Goal: Transaction & Acquisition: Register for event/course

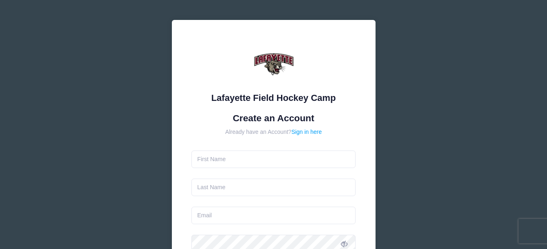
type input "[PERSON_NAME]"
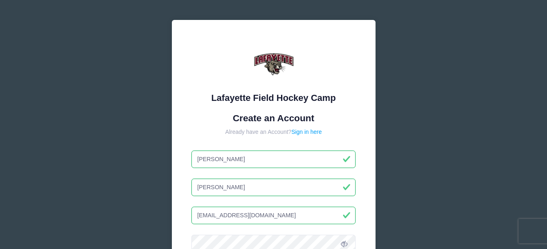
drag, startPoint x: 278, startPoint y: 212, endPoint x: 187, endPoint y: 207, distance: 90.5
click at [187, 207] on div "Lafayette Field Hockey Camp Create an Account Already have an Account? Sign in …" at bounding box center [273, 211] width 203 height 383
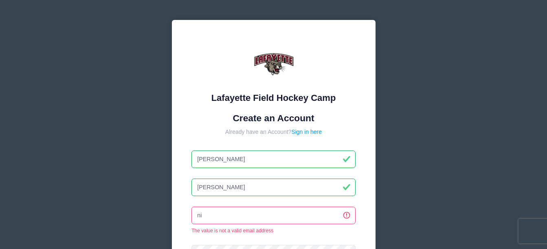
type input "[EMAIL_ADDRESS][DOMAIN_NAME]"
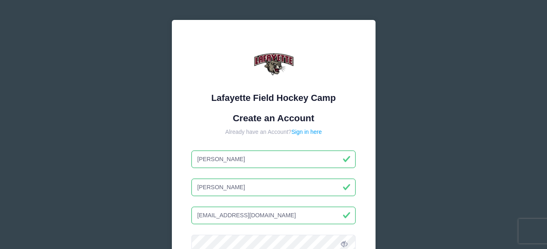
click at [346, 112] on div "Lafayette Field Hockey Camp Create an Account Already have an Account? Sign in …" at bounding box center [273, 211] width 203 height 383
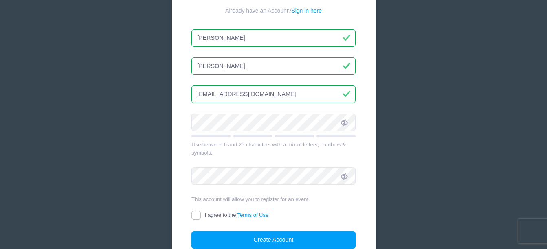
scroll to position [122, 0]
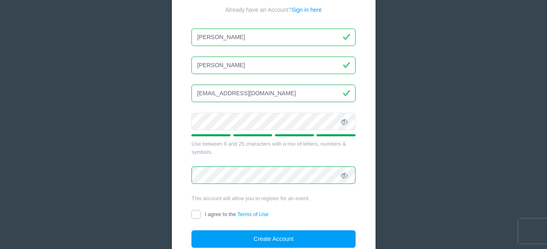
click at [197, 215] on input "I agree to the Terms of Use" at bounding box center [195, 214] width 9 height 9
checkbox input "true"
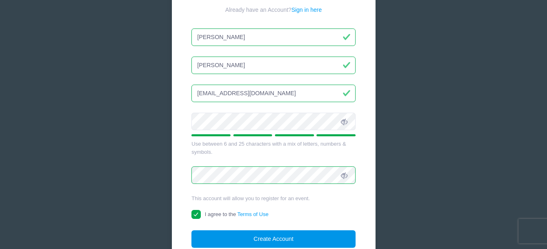
click at [280, 238] on button "Create Account" at bounding box center [273, 238] width 164 height 17
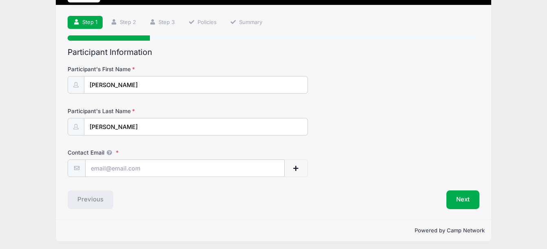
scroll to position [49, 0]
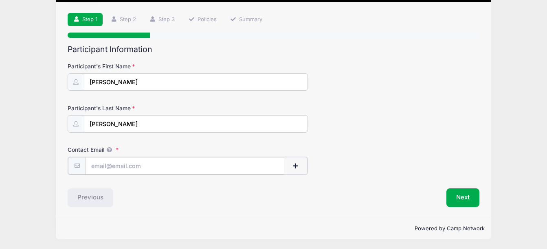
click at [142, 167] on input "Contact Email" at bounding box center [184, 165] width 198 height 17
type input "[EMAIL_ADDRESS][DOMAIN_NAME]"
click at [353, 182] on div "Participant Information Participant's First Name [PERSON_NAME] Participant's La…" at bounding box center [273, 126] width 411 height 162
click at [468, 197] on button "Next" at bounding box center [462, 197] width 33 height 19
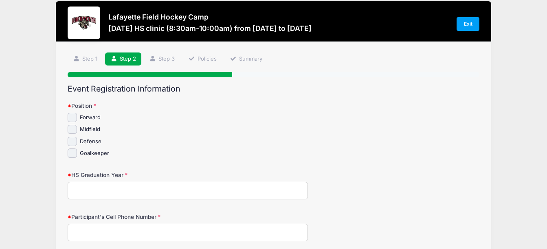
scroll to position [0, 0]
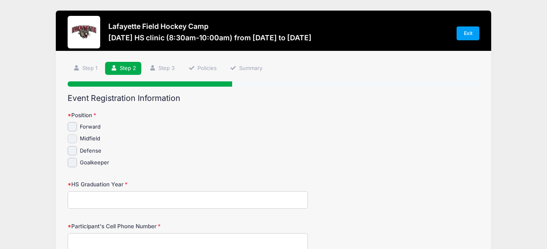
click at [73, 140] on input "Midfield" at bounding box center [72, 138] width 9 height 9
checkbox input "true"
click at [118, 202] on input "HS Graduation Year" at bounding box center [188, 199] width 240 height 17
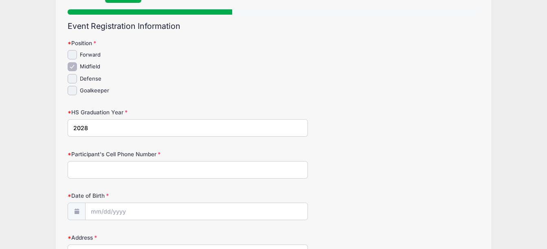
scroll to position [81, 0]
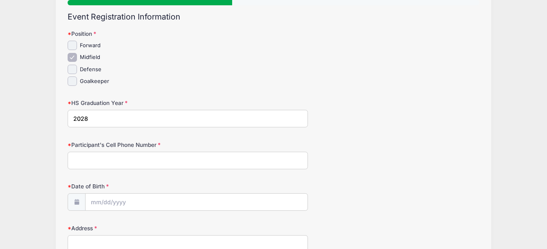
type input "2028"
click at [178, 160] on input "Participant's Cell Phone Number" at bounding box center [188, 160] width 240 height 17
type input "5855036083"
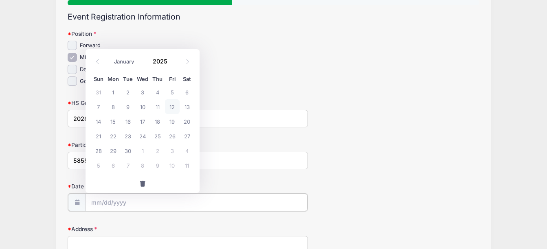
click at [144, 201] on input "Date of Birth" at bounding box center [195, 202] width 221 height 17
click at [127, 206] on input "Date of Birth" at bounding box center [195, 202] width 221 height 17
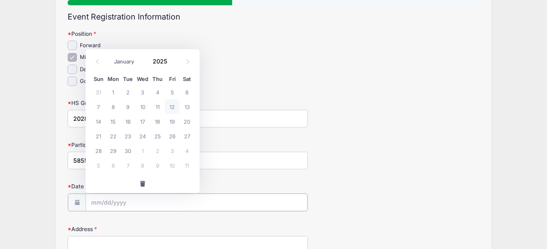
click at [110, 203] on input "Date of Birth" at bounding box center [195, 202] width 221 height 17
click at [109, 203] on input "Date of Birth" at bounding box center [195, 202] width 221 height 17
drag, startPoint x: 109, startPoint y: 203, endPoint x: 177, endPoint y: 207, distance: 67.3
click at [112, 203] on input "Date of Birth" at bounding box center [195, 202] width 221 height 17
click at [114, 203] on input "Date of Birth" at bounding box center [195, 202] width 221 height 17
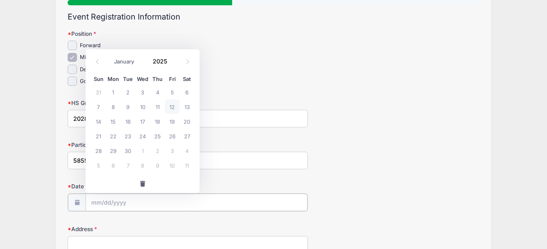
click at [119, 205] on input "Date of Birth" at bounding box center [195, 202] width 221 height 17
click at [173, 66] on span at bounding box center [172, 64] width 6 height 6
click at [171, 66] on span at bounding box center [172, 64] width 6 height 6
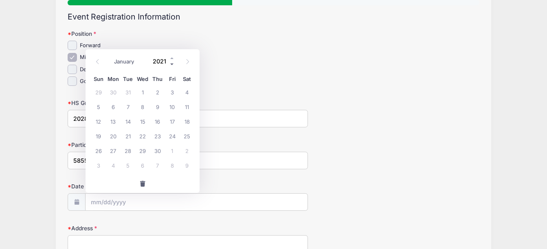
click at [171, 66] on span at bounding box center [172, 64] width 6 height 6
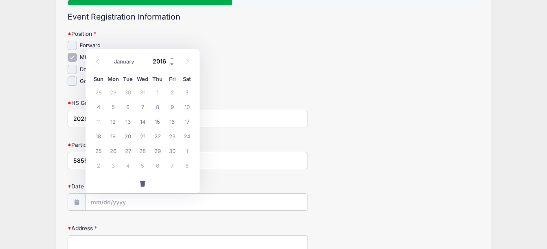
click at [171, 66] on span at bounding box center [172, 64] width 6 height 6
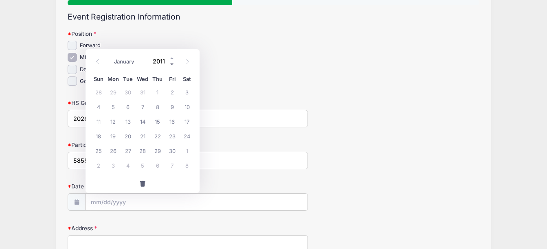
click at [171, 66] on span at bounding box center [172, 64] width 6 height 6
type input "2010"
click at [129, 61] on select "January February March April May June July August September October November De…" at bounding box center [128, 61] width 36 height 11
select select "10"
click at [110, 56] on select "January February March April May June July August September October November De…" at bounding box center [128, 61] width 36 height 11
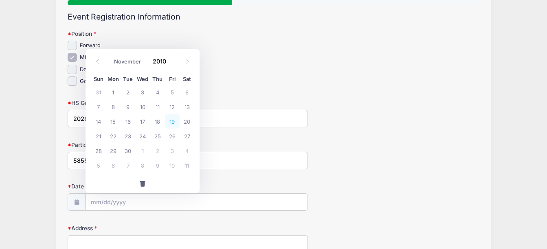
click at [175, 122] on span "19" at bounding box center [172, 121] width 15 height 15
type input "[DATE]"
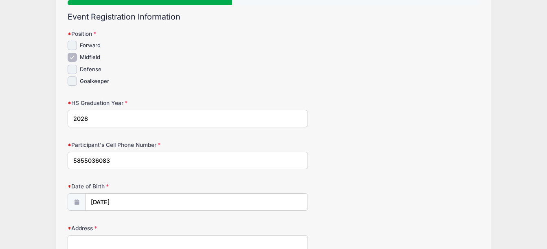
click at [368, 193] on div "Date of Birth [DATE]" at bounding box center [273, 196] width 411 height 28
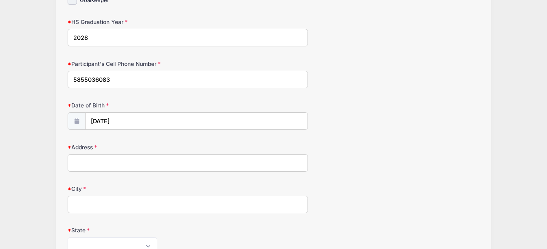
scroll to position [163, 0]
click at [233, 164] on input "Address" at bounding box center [188, 162] width 240 height 17
type input "[STREET_ADDRESS]"
type input "[GEOGRAPHIC_DATA]"
select select "NY"
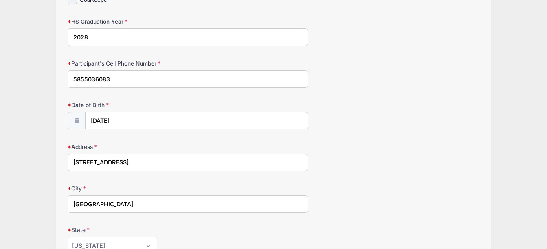
type input "14609"
click at [371, 157] on div "Address [STREET_ADDRESS]" at bounding box center [273, 157] width 411 height 28
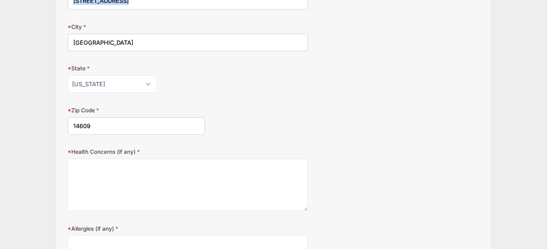
scroll to position [326, 0]
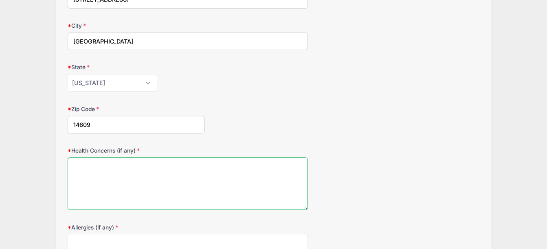
click at [225, 179] on textarea "Health Concerns (if any)" at bounding box center [188, 183] width 240 height 52
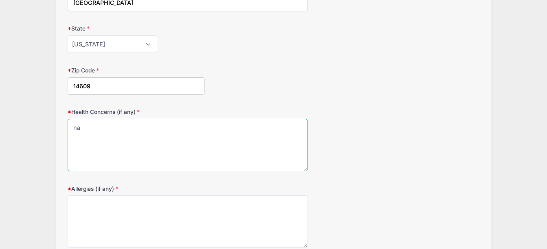
scroll to position [407, 0]
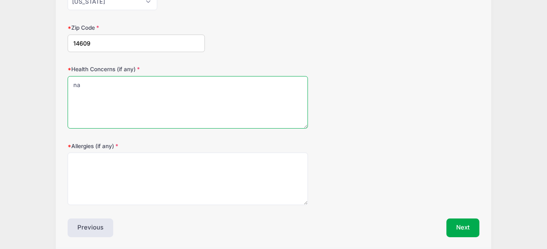
type textarea "na"
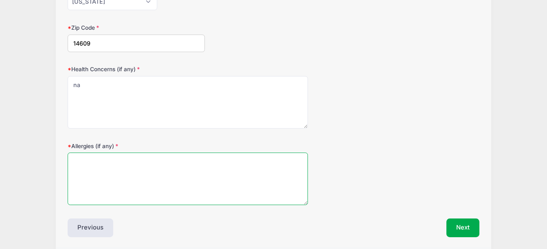
click at [188, 176] on textarea "Allergies (if any)" at bounding box center [188, 179] width 240 height 52
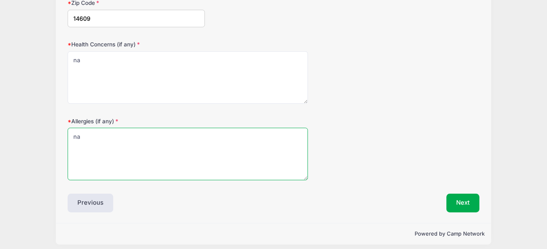
scroll to position [438, 0]
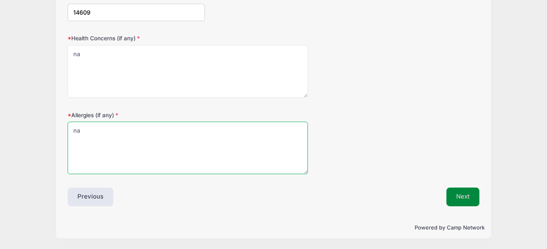
type textarea "na"
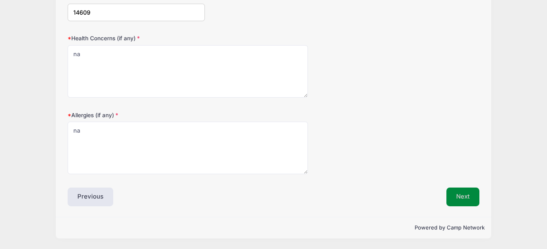
click at [467, 195] on button "Next" at bounding box center [462, 197] width 33 height 19
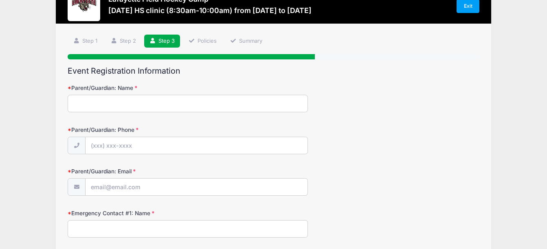
scroll to position [0, 0]
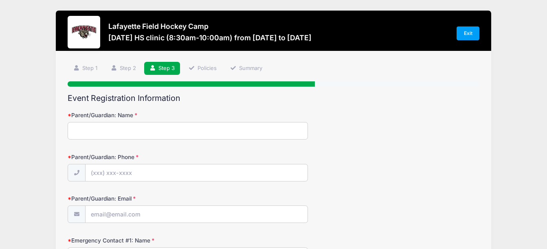
click at [178, 129] on input "Parent/Guardian: Name" at bounding box center [188, 130] width 240 height 17
type input "[PERSON_NAME]"
type input "[PHONE_NUMBER]"
click at [230, 214] on input "Parent/Guardian: Email" at bounding box center [195, 214] width 221 height 17
type input "[EMAIL_ADDRESS][DOMAIN_NAME]"
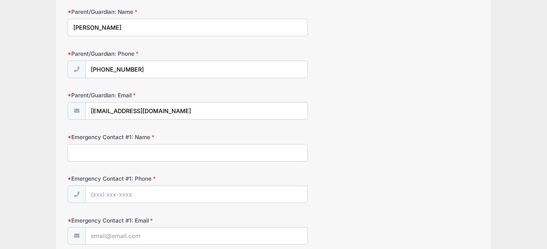
scroll to position [122, 0]
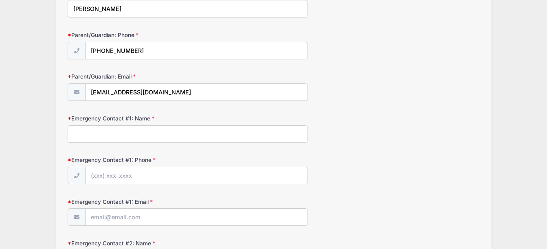
click at [179, 140] on input "Emergency Contact #1: Name" at bounding box center [188, 133] width 240 height 17
type input "[PERSON_NAME]"
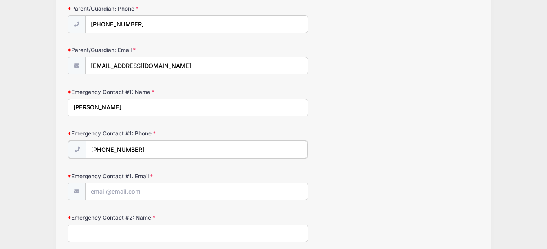
scroll to position [163, 0]
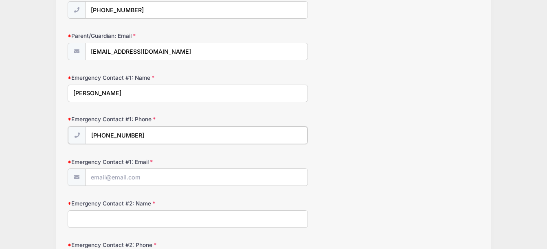
type input "[PHONE_NUMBER]"
click at [199, 173] on input "Emergency Contact #1: Email" at bounding box center [195, 176] width 221 height 17
type input "[EMAIL_ADDRESS][DOMAIN_NAME]"
click at [403, 157] on div "Emergency Contact #1: Email [EMAIL_ADDRESS][DOMAIN_NAME]" at bounding box center [273, 171] width 411 height 28
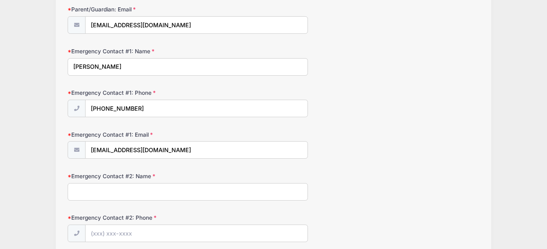
scroll to position [203, 0]
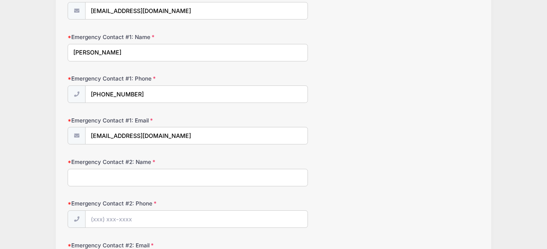
click at [270, 184] on input "Emergency Contact #2: Name" at bounding box center [188, 177] width 240 height 17
type input "[PERSON_NAME]"
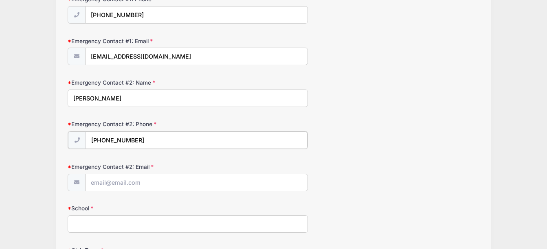
scroll to position [285, 0]
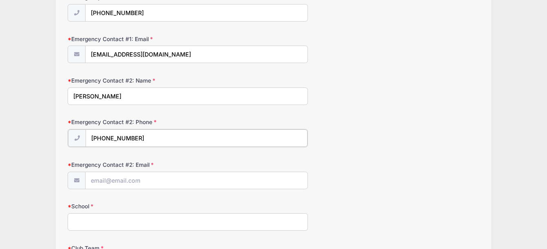
type input "[PHONE_NUMBER]"
click at [200, 177] on input "Emergency Contact #2: Email" at bounding box center [195, 179] width 221 height 17
type input "[EMAIL_ADDRESS][DOMAIN_NAME]"
drag, startPoint x: 371, startPoint y: 140, endPoint x: 376, endPoint y: 149, distance: 10.6
click at [371, 141] on div "Emergency Contact #2: Phone [PHONE_NUMBER]" at bounding box center [273, 132] width 411 height 28
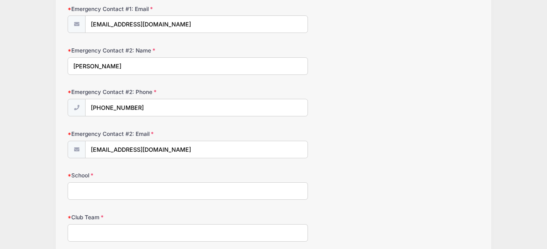
scroll to position [366, 0]
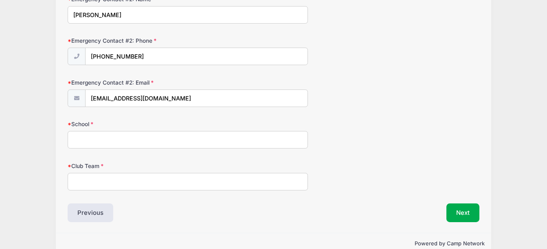
click at [228, 144] on input "School" at bounding box center [188, 139] width 240 height 17
type input "[PERSON_NAME][GEOGRAPHIC_DATA]"
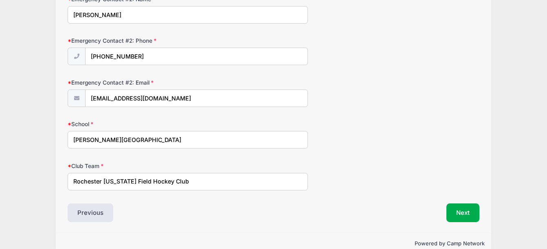
scroll to position [382, 0]
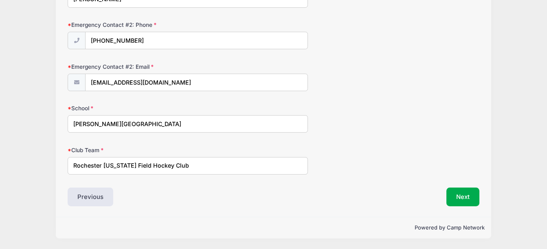
type input "Rochester [US_STATE] Field Hockey Club"
click at [462, 192] on button "Next" at bounding box center [462, 197] width 33 height 19
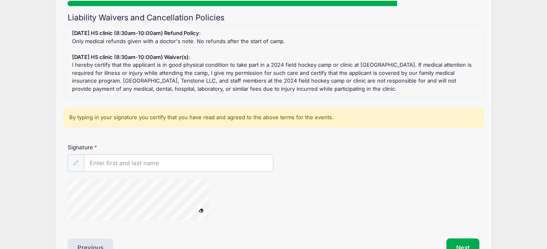
scroll to position [81, 0]
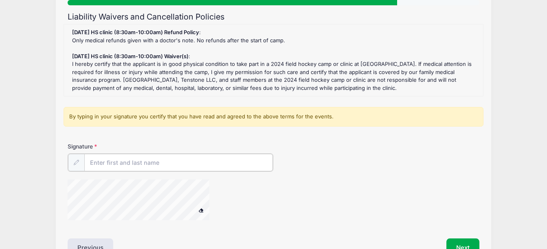
click at [205, 161] on input "Signature" at bounding box center [178, 162] width 188 height 17
type input "[PERSON_NAME]"
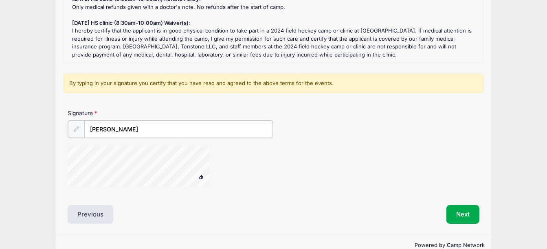
scroll to position [132, 0]
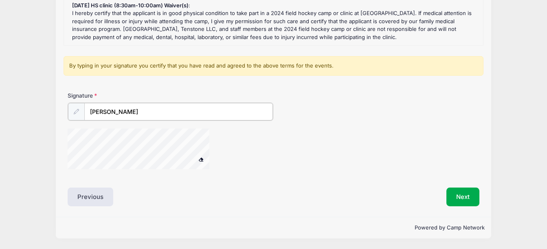
click at [245, 158] on div at bounding box center [205, 150] width 274 height 43
drag, startPoint x: 394, startPoint y: 190, endPoint x: 385, endPoint y: 186, distance: 8.9
click at [394, 190] on div "Next" at bounding box center [378, 197] width 210 height 19
click at [462, 197] on button "Next" at bounding box center [462, 197] width 33 height 19
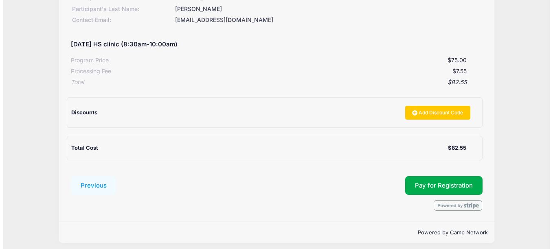
scroll to position [137, 0]
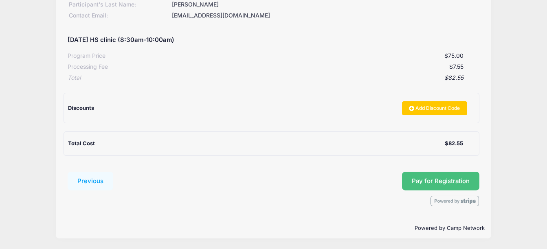
click at [421, 177] on button "Pay for Registration" at bounding box center [440, 181] width 77 height 19
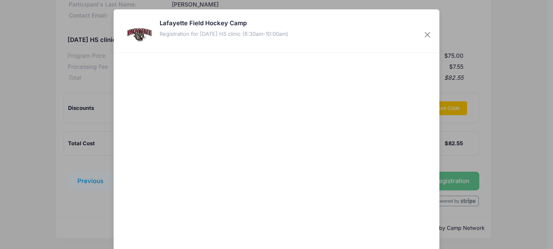
click at [275, 170] on div at bounding box center [276, 165] width 307 height 216
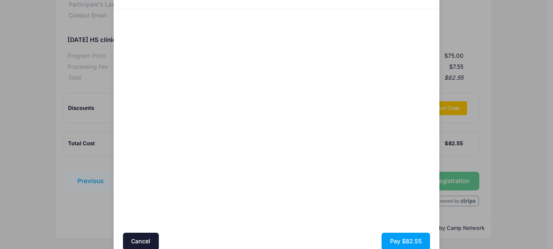
scroll to position [0, 0]
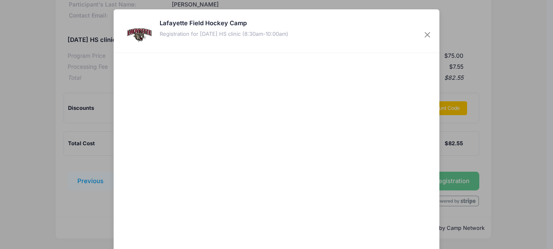
click at [410, 195] on div at bounding box center [355, 165] width 150 height 216
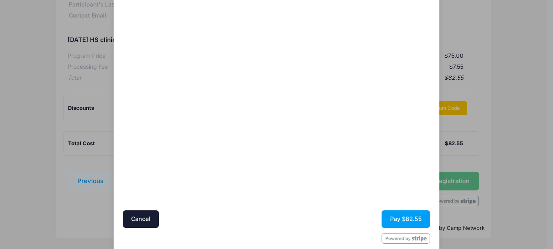
scroll to position [79, 0]
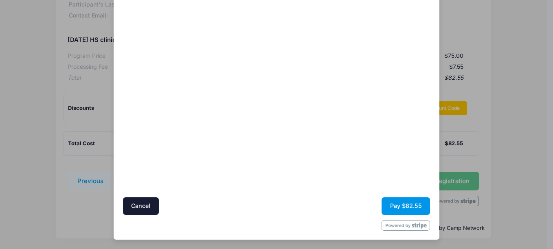
click at [399, 206] on button "Pay $82.55" at bounding box center [405, 205] width 48 height 17
